Goal: Find specific page/section: Find specific page/section

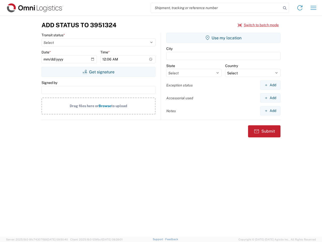
click at [216, 8] on input "search" at bounding box center [216, 8] width 130 height 10
click at [285, 8] on icon at bounding box center [284, 8] width 7 height 7
click at [300, 8] on icon at bounding box center [300, 8] width 8 height 8
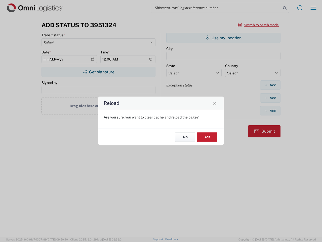
click at [314, 8] on div "Reload Are you sure, you want to clear cache and reload the page? No Yes" at bounding box center [161, 121] width 322 height 242
click at [259, 25] on div "Reload Are you sure, you want to clear cache and reload the page? No Yes" at bounding box center [161, 121] width 322 height 242
click at [98, 72] on div "Reload Are you sure, you want to clear cache and reload the page? No Yes" at bounding box center [161, 121] width 322 height 242
click at [224, 38] on div "Reload Are you sure, you want to clear cache and reload the page? No Yes" at bounding box center [161, 121] width 322 height 242
click at [270, 85] on div "Reload Are you sure, you want to clear cache and reload the page? No Yes" at bounding box center [161, 121] width 322 height 242
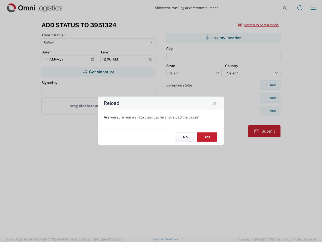
click at [270, 98] on div "Reload Are you sure, you want to clear cache and reload the page? No Yes" at bounding box center [161, 121] width 322 height 242
click at [270, 111] on div "Reload Are you sure, you want to clear cache and reload the page? No Yes" at bounding box center [161, 121] width 322 height 242
